Goal: Task Accomplishment & Management: Use online tool/utility

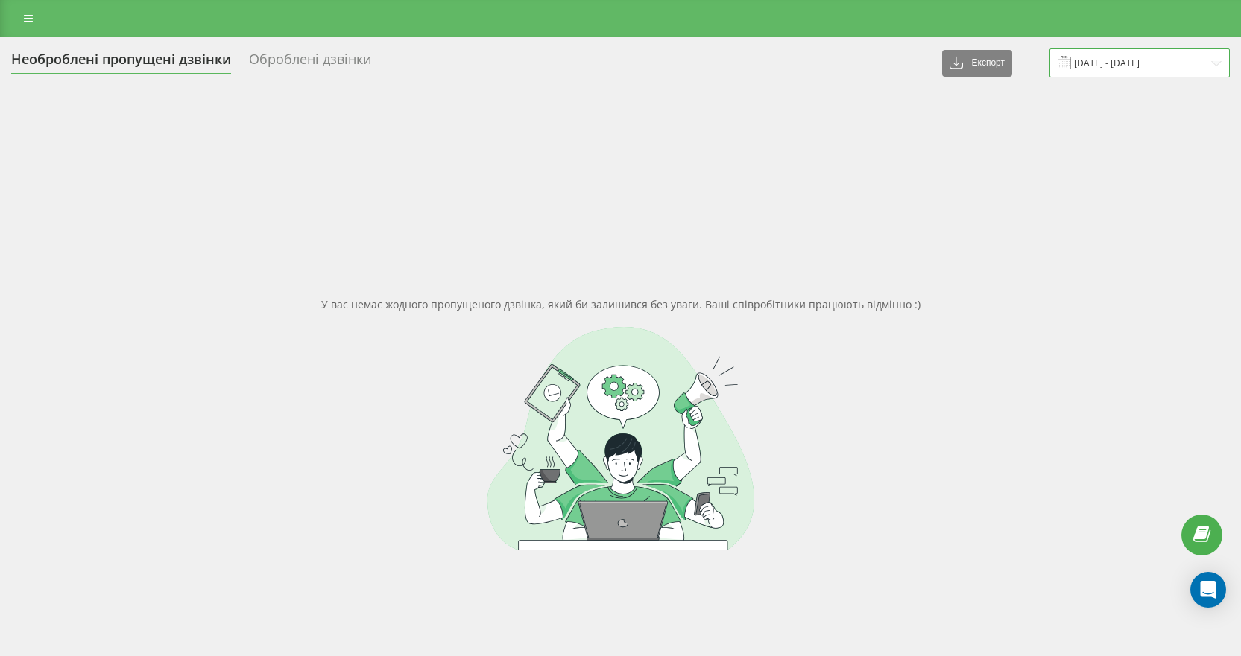
click at [1125, 59] on input "[DATE] - [DATE]" at bounding box center [1139, 62] width 180 height 29
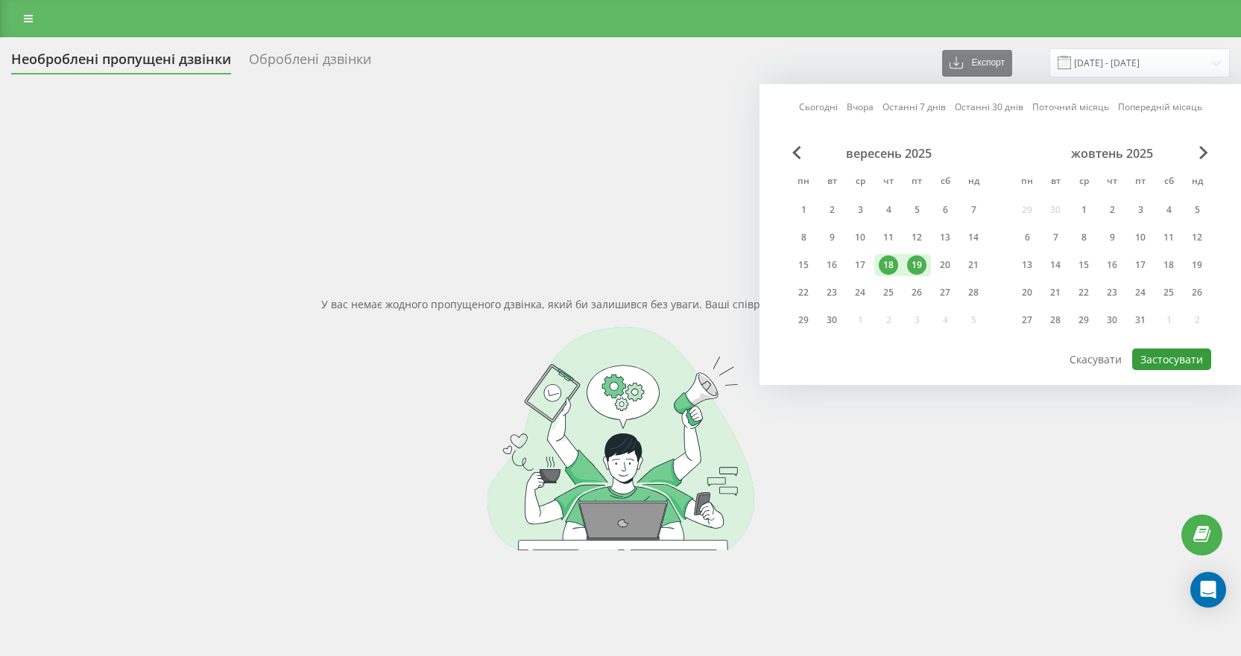
click at [1174, 353] on button "Застосувати" at bounding box center [1171, 360] width 79 height 22
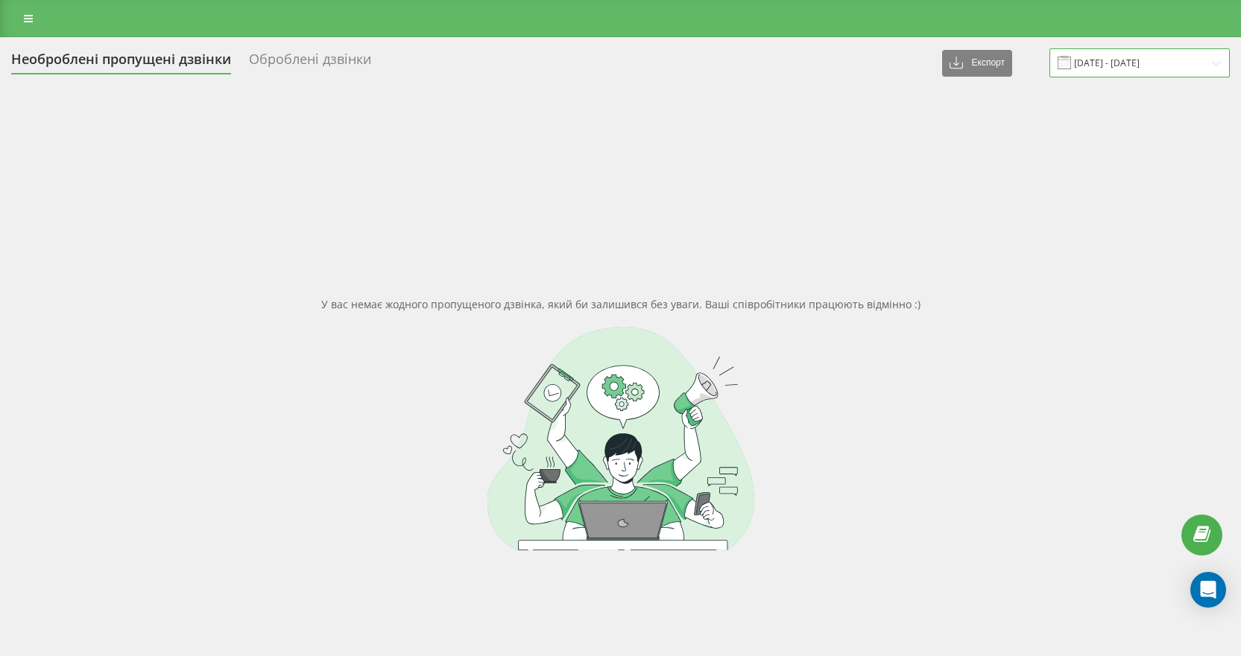
click at [1121, 51] on input "[DATE] - [DATE]" at bounding box center [1139, 62] width 180 height 29
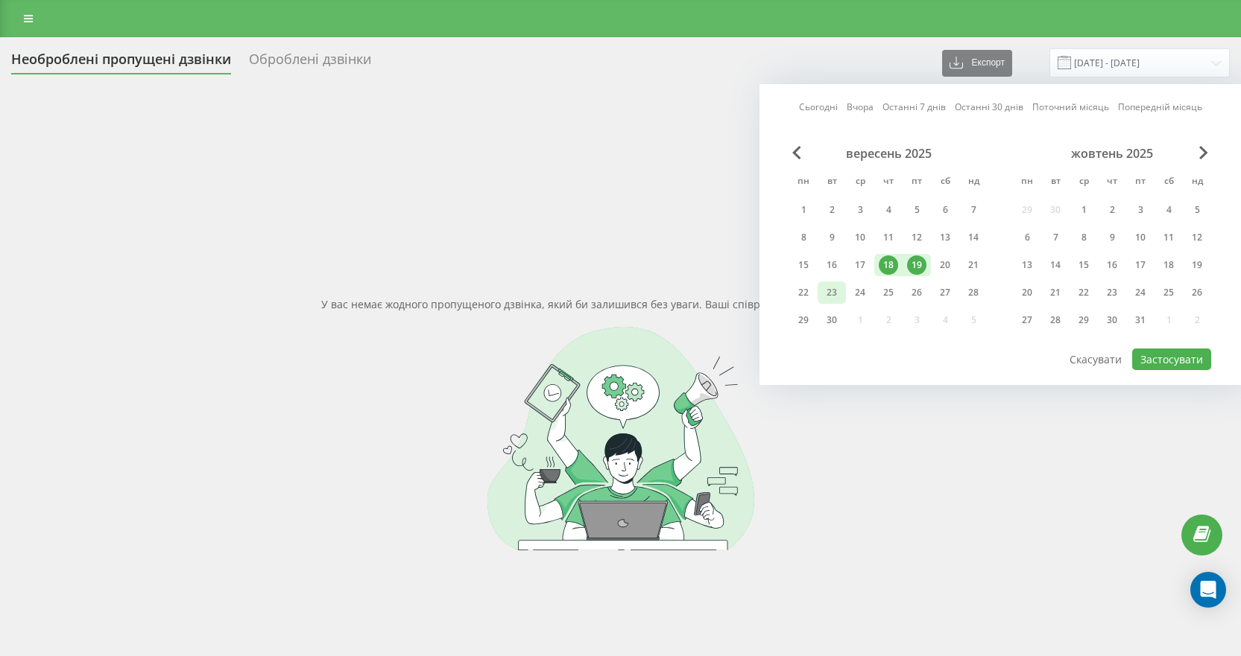
click at [832, 295] on div "23" at bounding box center [831, 292] width 19 height 19
click at [1164, 361] on button "Застосувати" at bounding box center [1171, 360] width 79 height 22
type input "[DATE] - [DATE]"
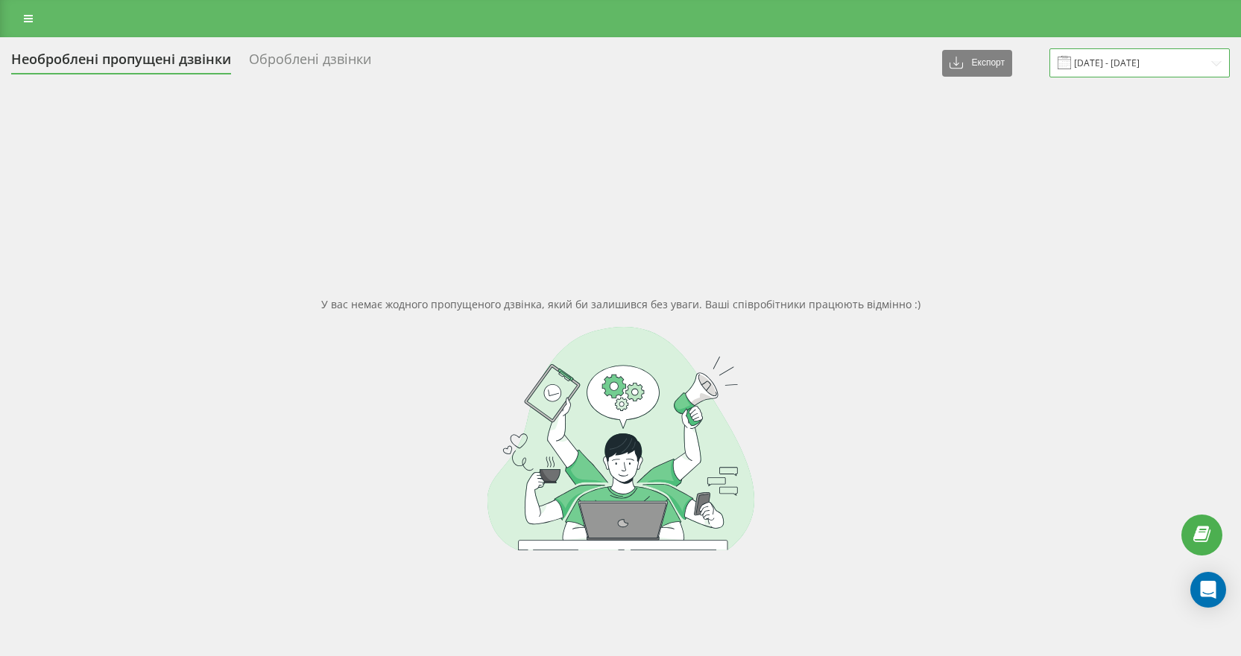
click at [1111, 66] on input "[DATE] - [DATE]" at bounding box center [1139, 62] width 180 height 29
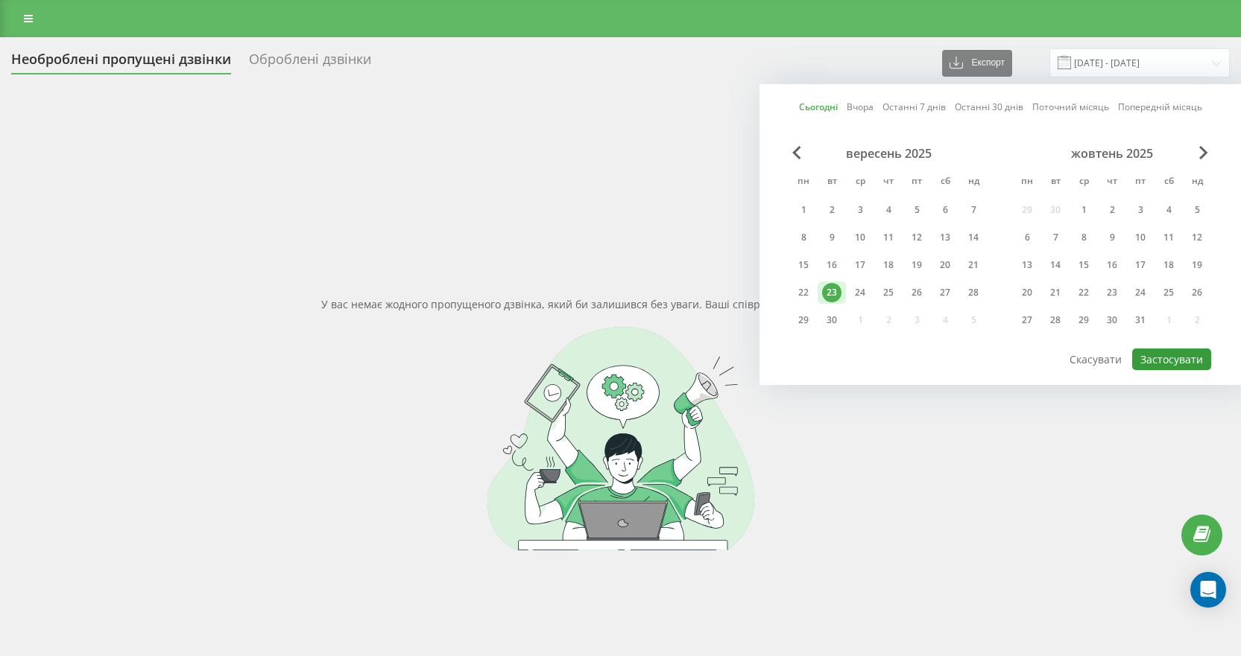
click at [1175, 362] on button "Застосувати" at bounding box center [1171, 360] width 79 height 22
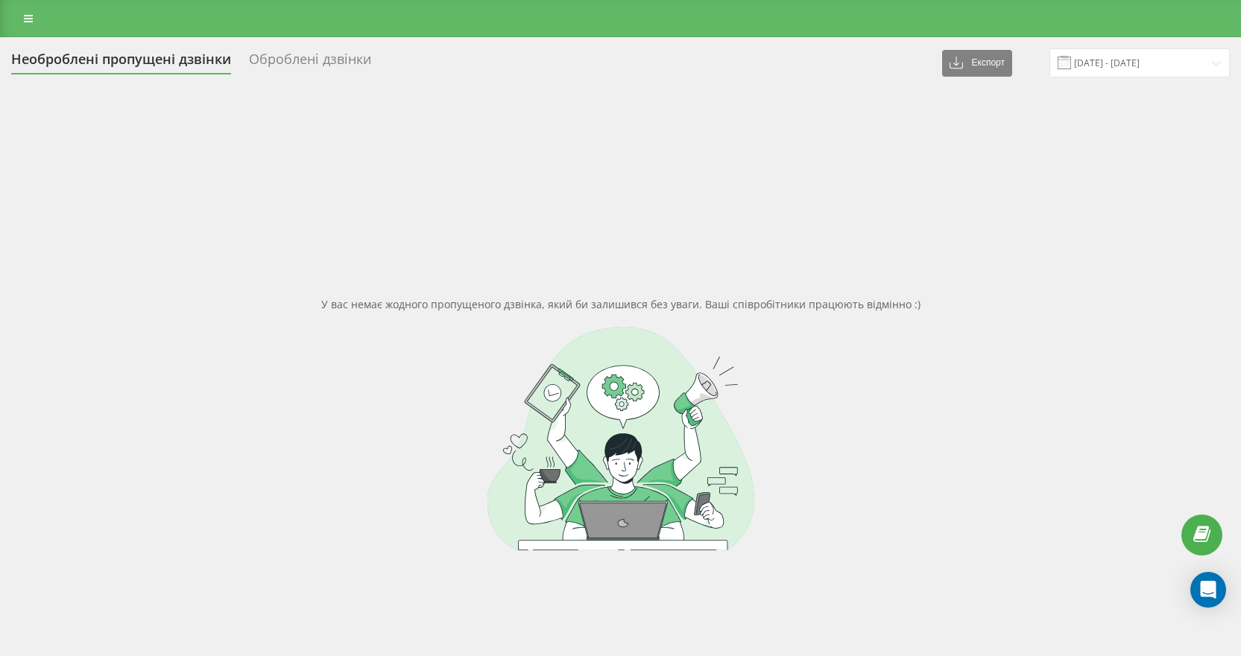
drag, startPoint x: 89, startPoint y: 186, endPoint x: 109, endPoint y: 144, distance: 46.7
click at [89, 186] on div "У вас немає жодного пропущеного дзвінка, який би залишився без уваги. Ваші спів…" at bounding box center [620, 423] width 1218 height 656
click at [1123, 61] on input "[DATE] - [DATE]" at bounding box center [1139, 62] width 180 height 29
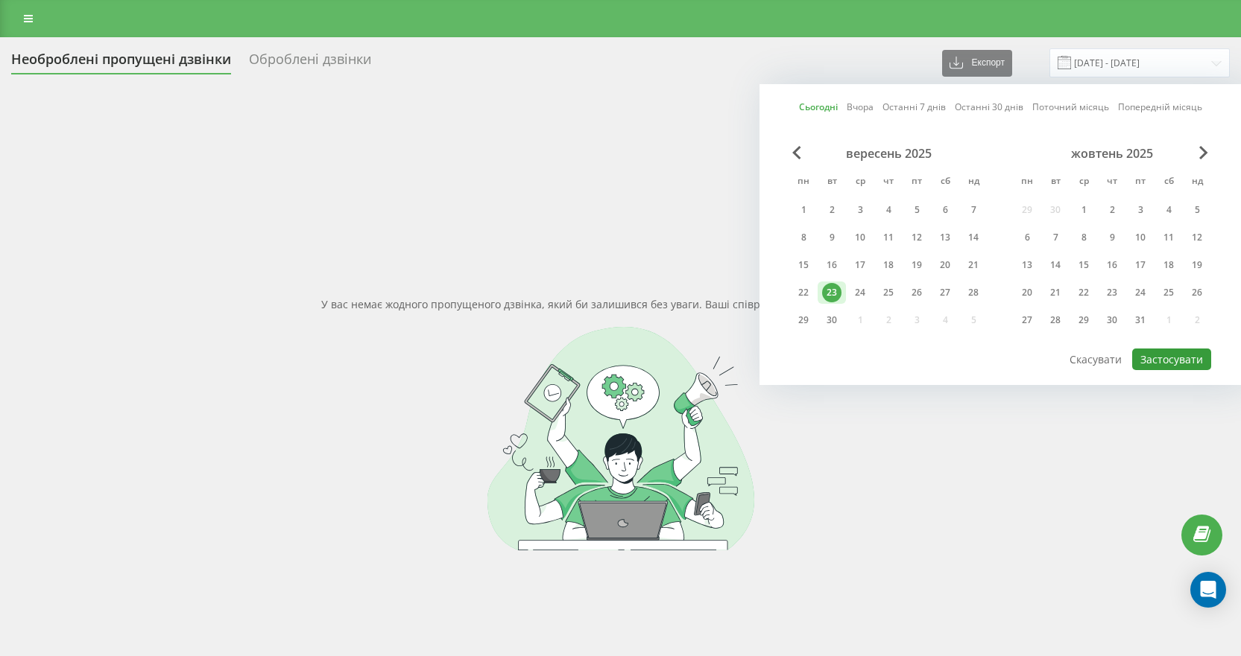
click at [1171, 357] on button "Застосувати" at bounding box center [1171, 360] width 79 height 22
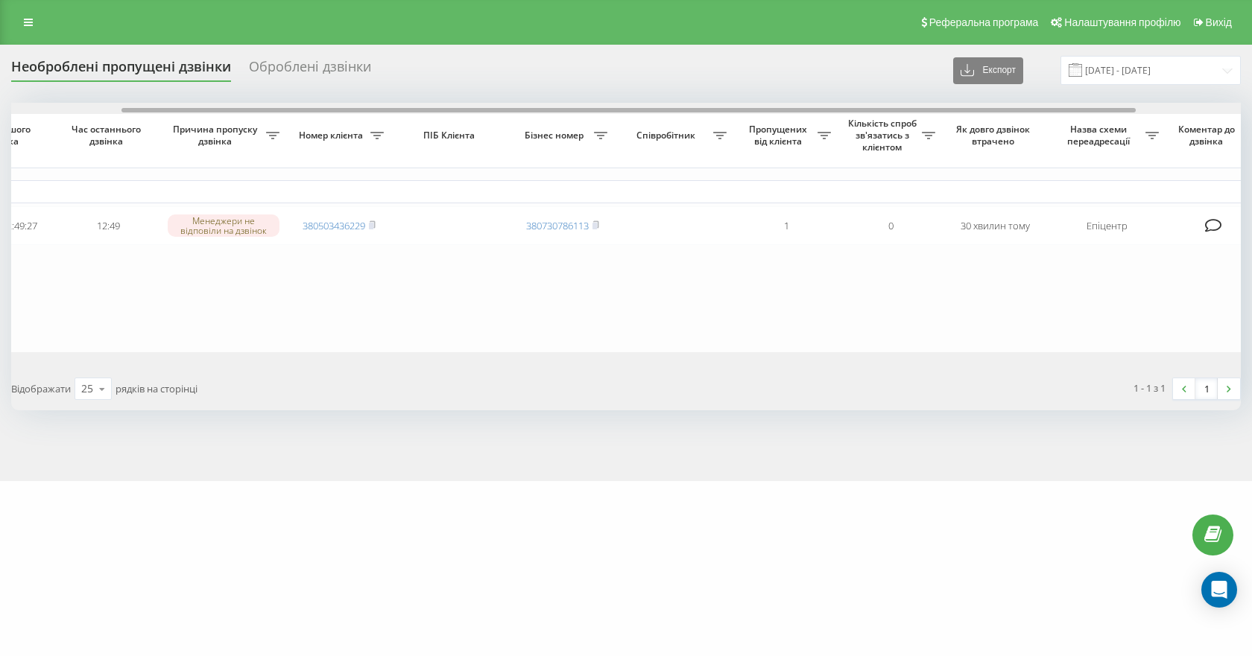
scroll to position [0, 140]
drag, startPoint x: 963, startPoint y: 112, endPoint x: 1079, endPoint y: 112, distance: 115.5
click at [1079, 112] on div at bounding box center [622, 110] width 1014 height 4
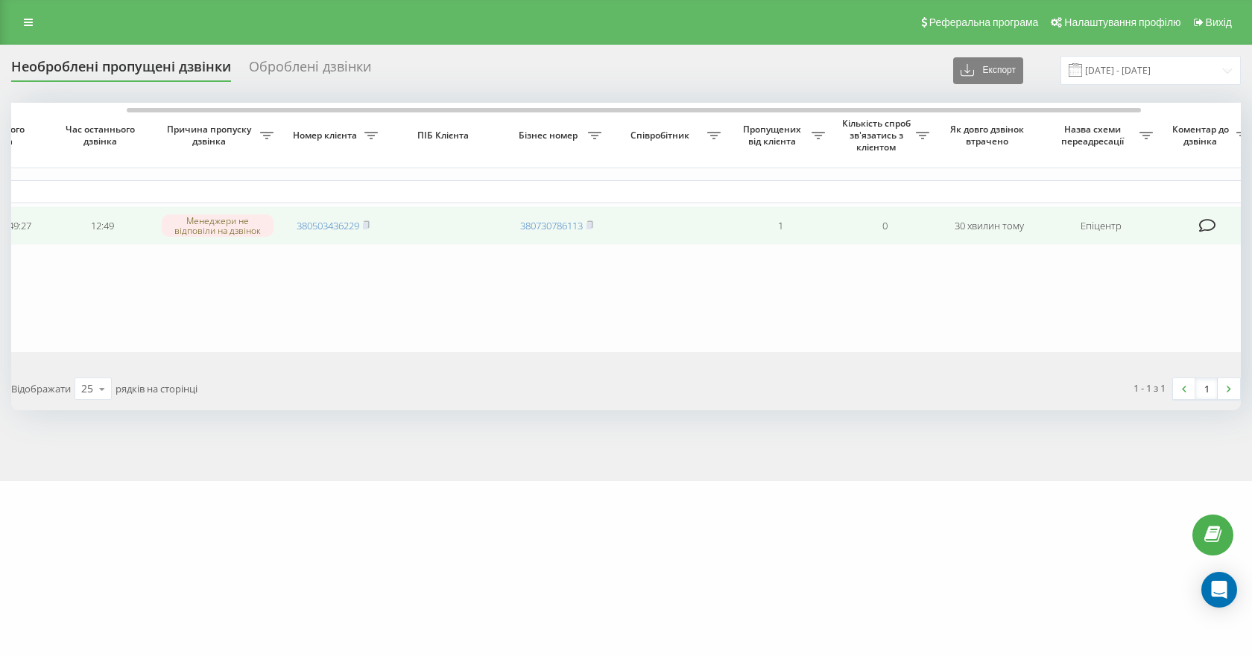
click at [1092, 229] on td "Епіцентр" at bounding box center [1100, 225] width 119 height 39
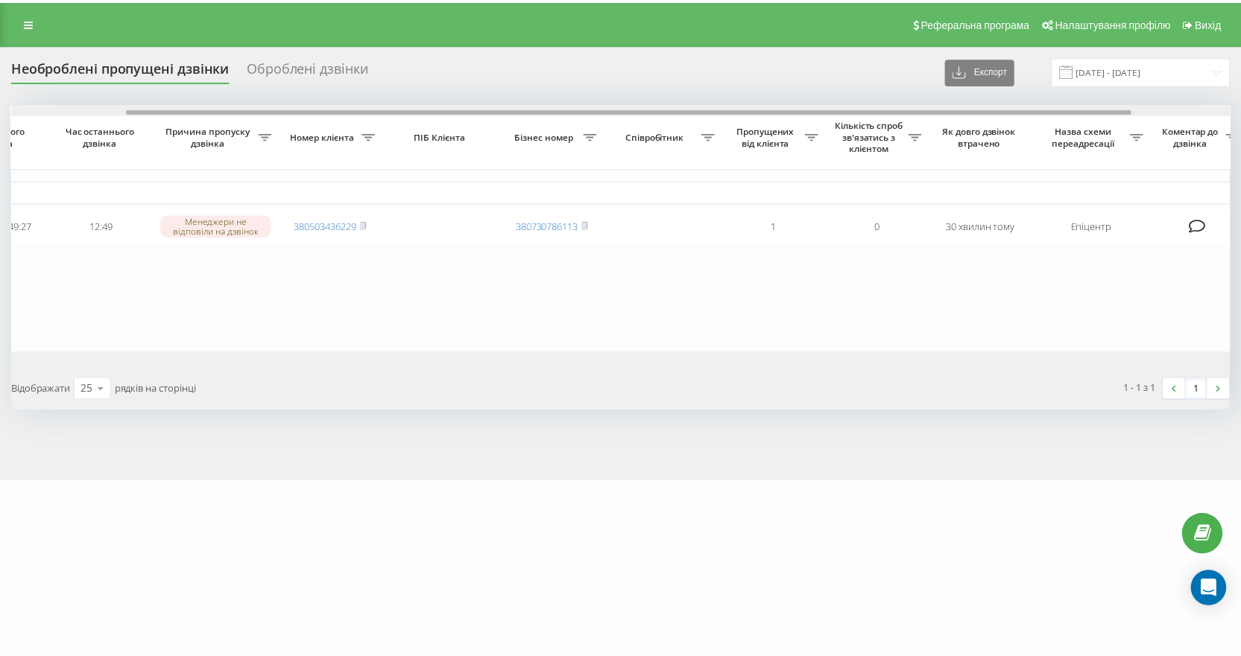
scroll to position [0, 261]
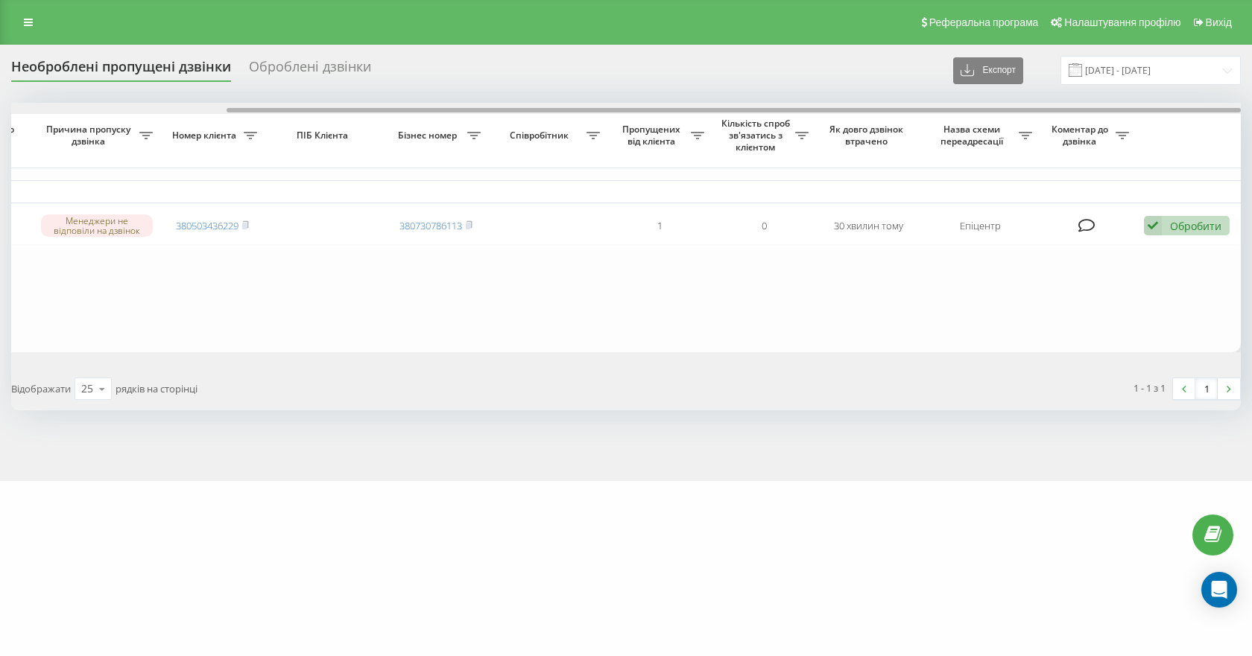
drag, startPoint x: 857, startPoint y: 113, endPoint x: 1095, endPoint y: 118, distance: 237.7
click at [1095, 118] on div "Обрати всі Час першого дзвінка Час останнього дзвінка Причина пропуску дзвінка …" at bounding box center [625, 228] width 1229 height 250
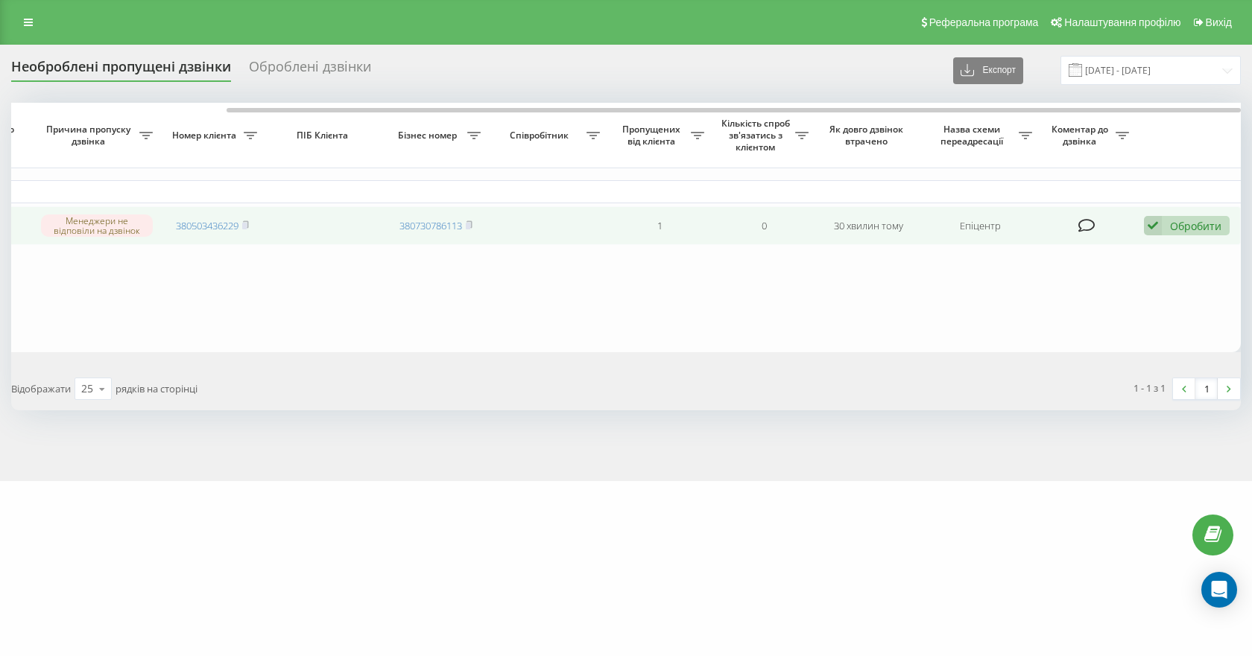
click at [1184, 225] on div "Обробити" at bounding box center [1195, 226] width 51 height 14
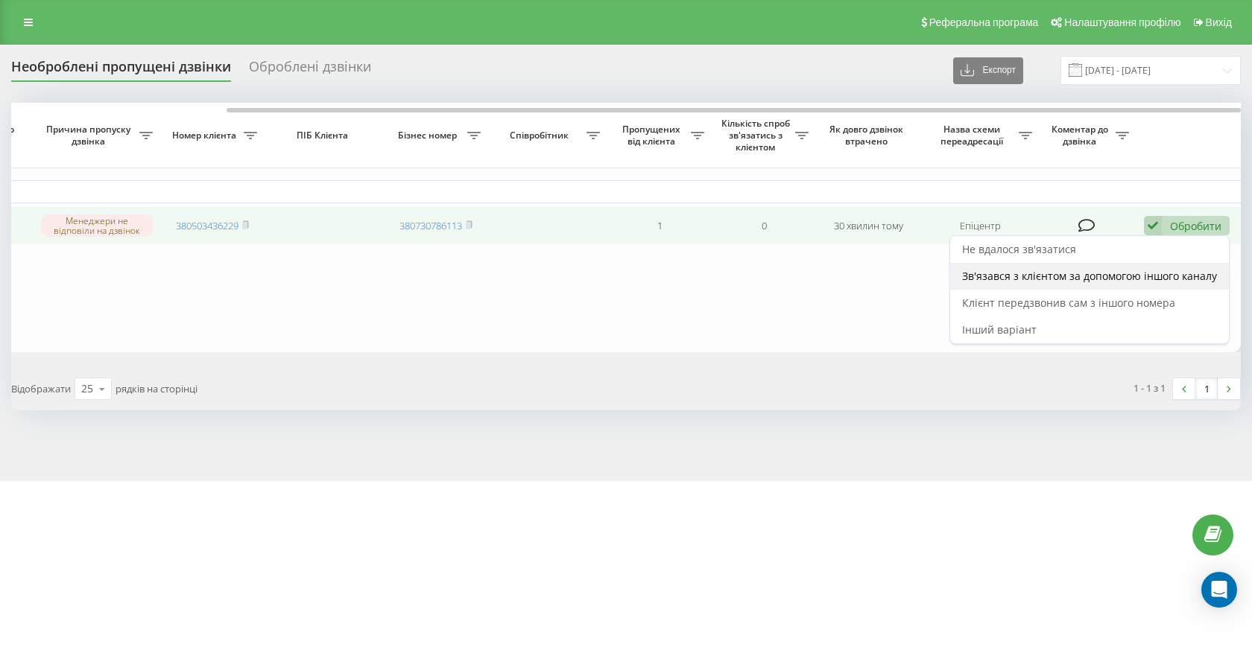
click at [1066, 278] on span "Зв'язався з клієнтом за допомогою іншого каналу" at bounding box center [1089, 276] width 255 height 14
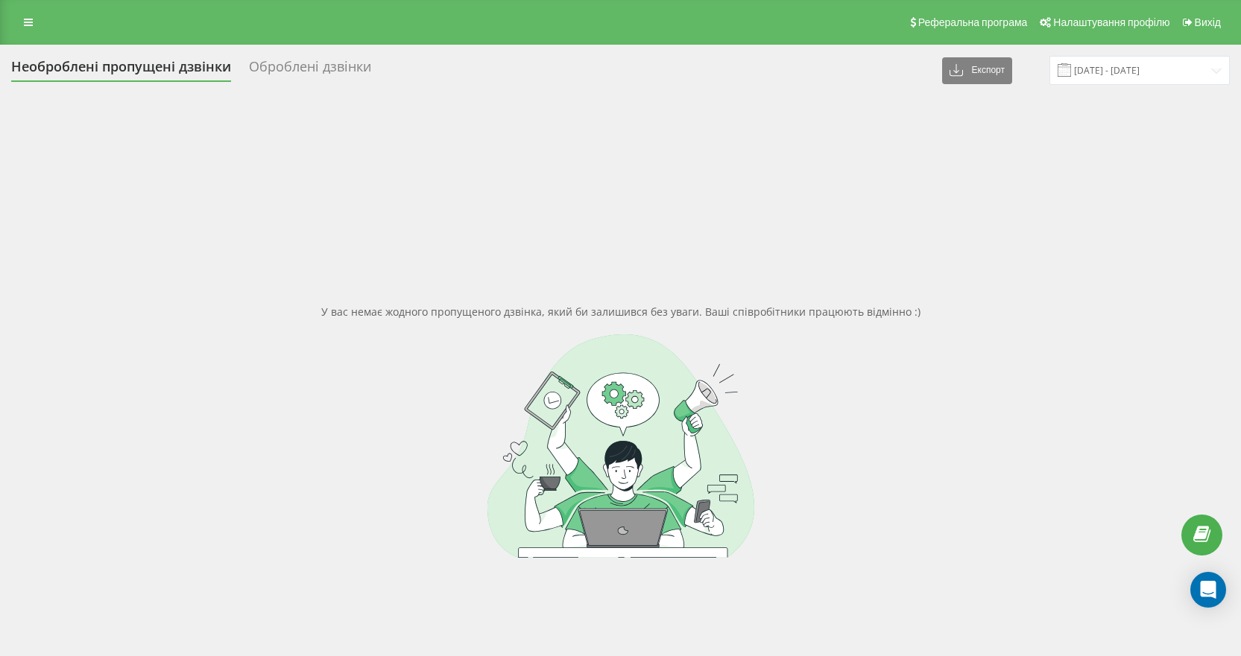
click at [125, 364] on div at bounding box center [620, 447] width 1218 height 224
